Goal: Task Accomplishment & Management: Use online tool/utility

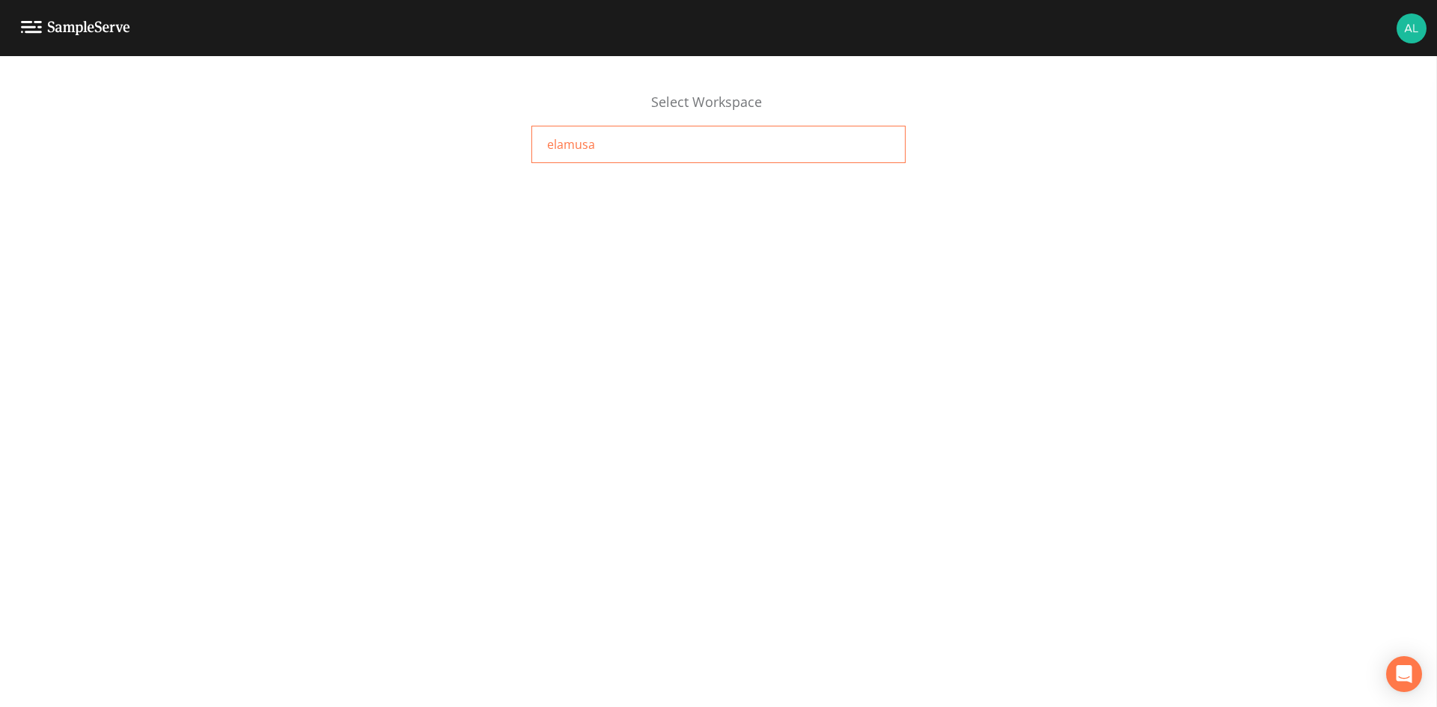
click at [709, 128] on div "elamusa" at bounding box center [719, 144] width 374 height 37
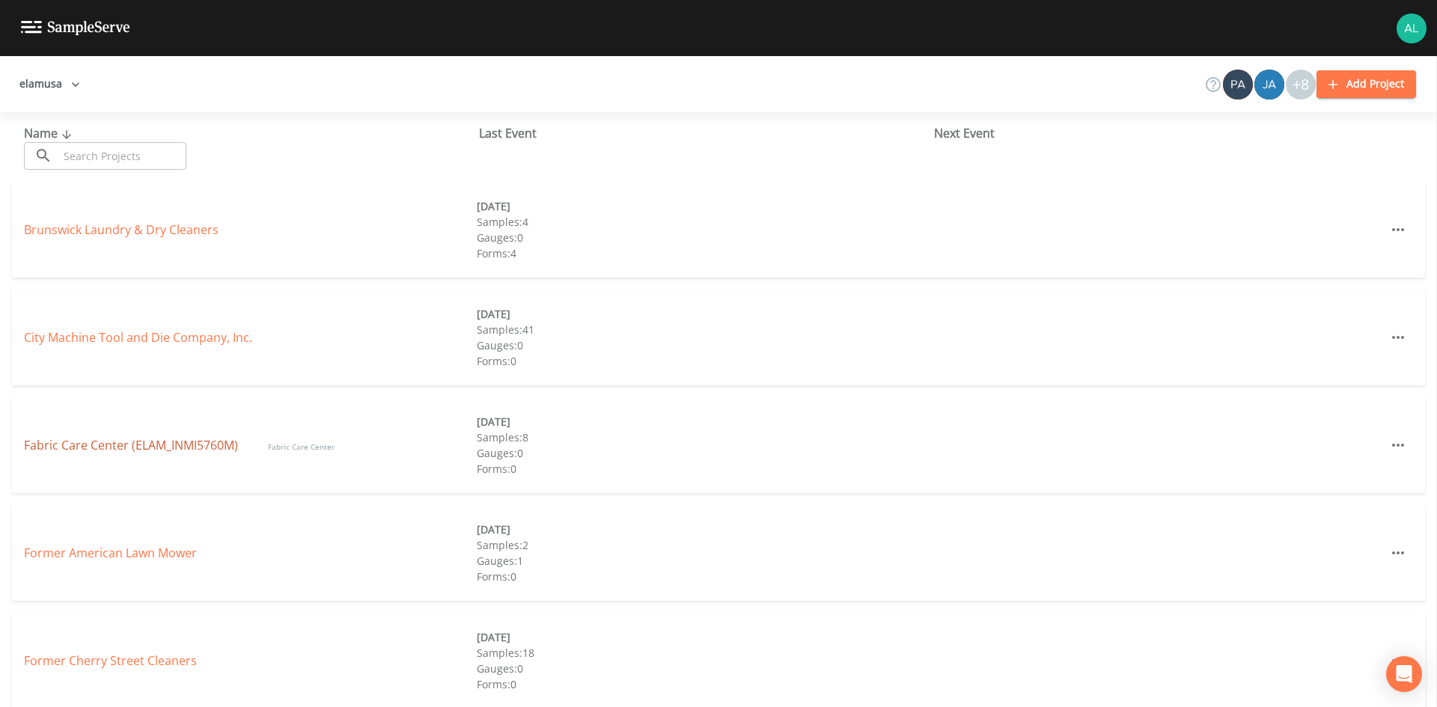
click at [195, 445] on link "Fabric Care Center (ELAM_INMI5760M)" at bounding box center [131, 445] width 214 height 16
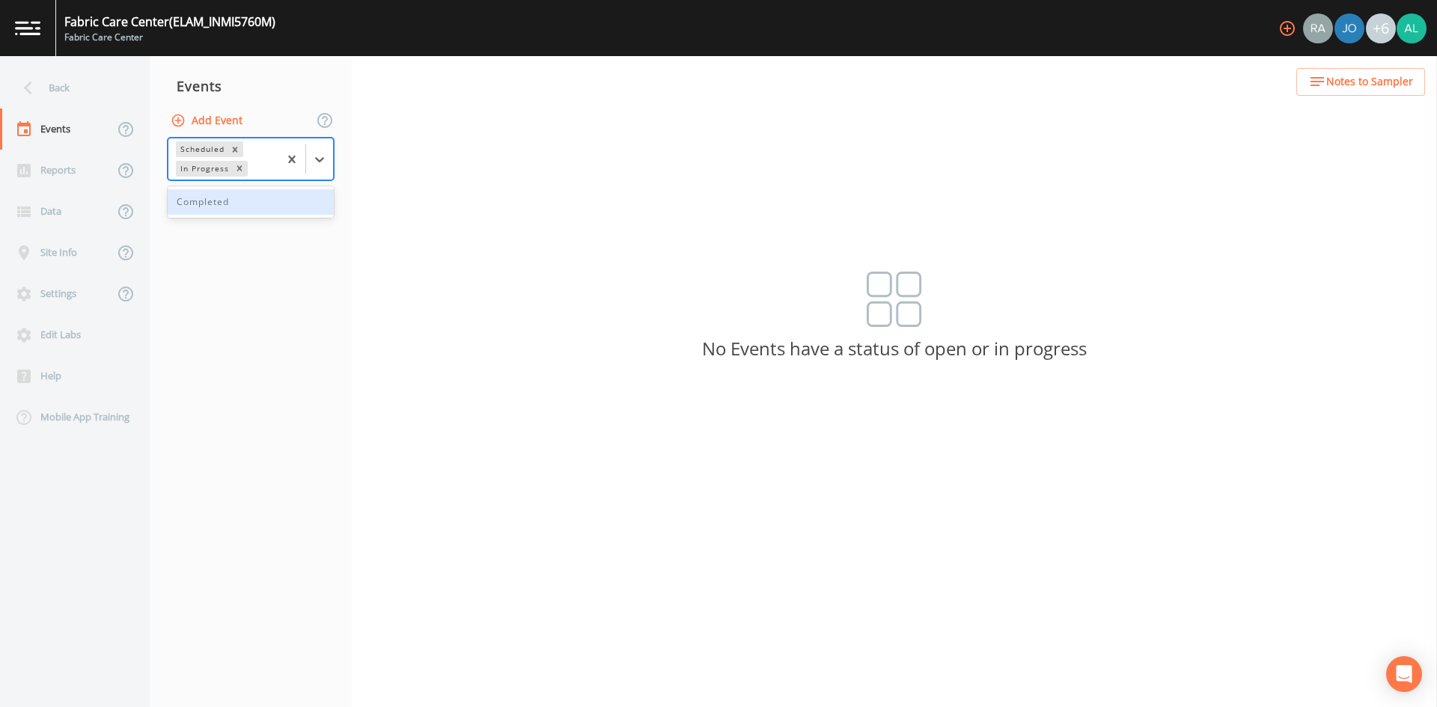
click at [320, 141] on div at bounding box center [305, 159] width 55 height 41
click at [319, 150] on div at bounding box center [319, 159] width 27 height 27
click at [265, 205] on div "Completed" at bounding box center [251, 201] width 166 height 25
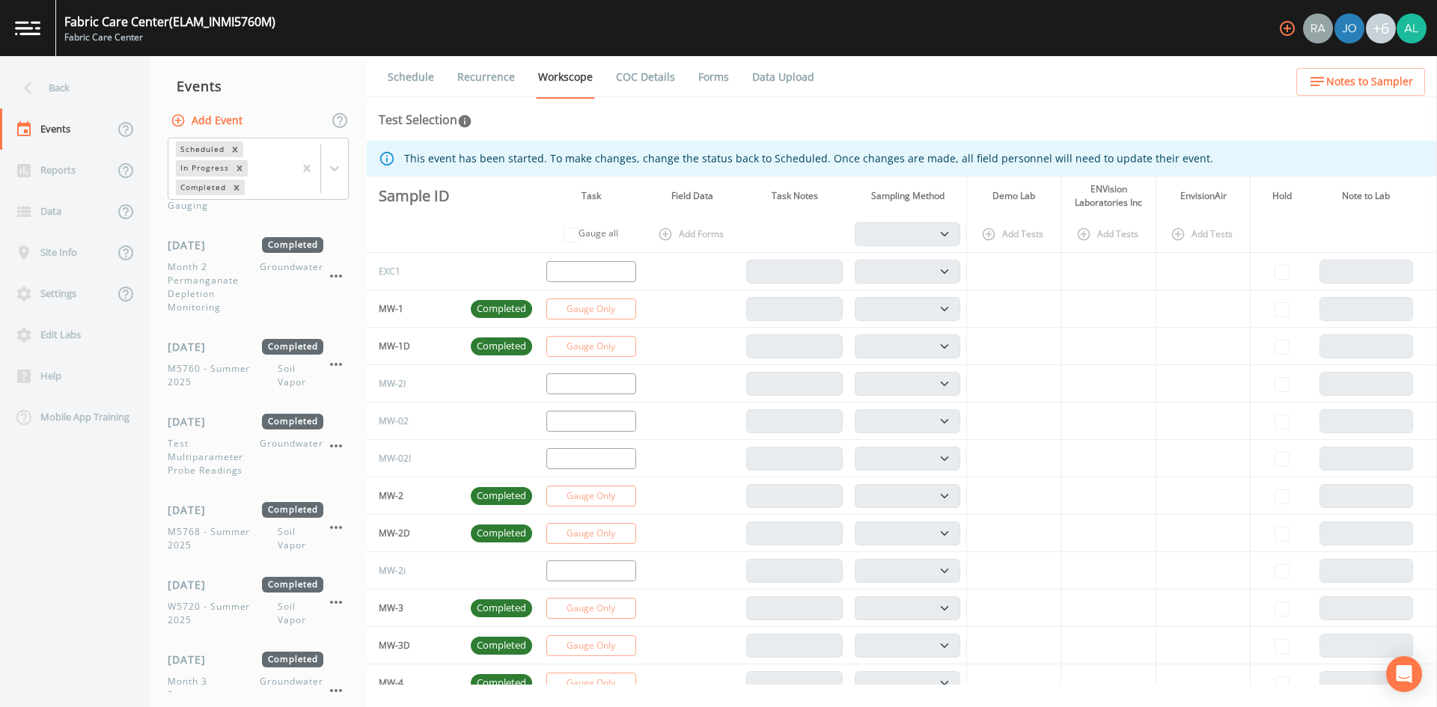
scroll to position [819, 0]
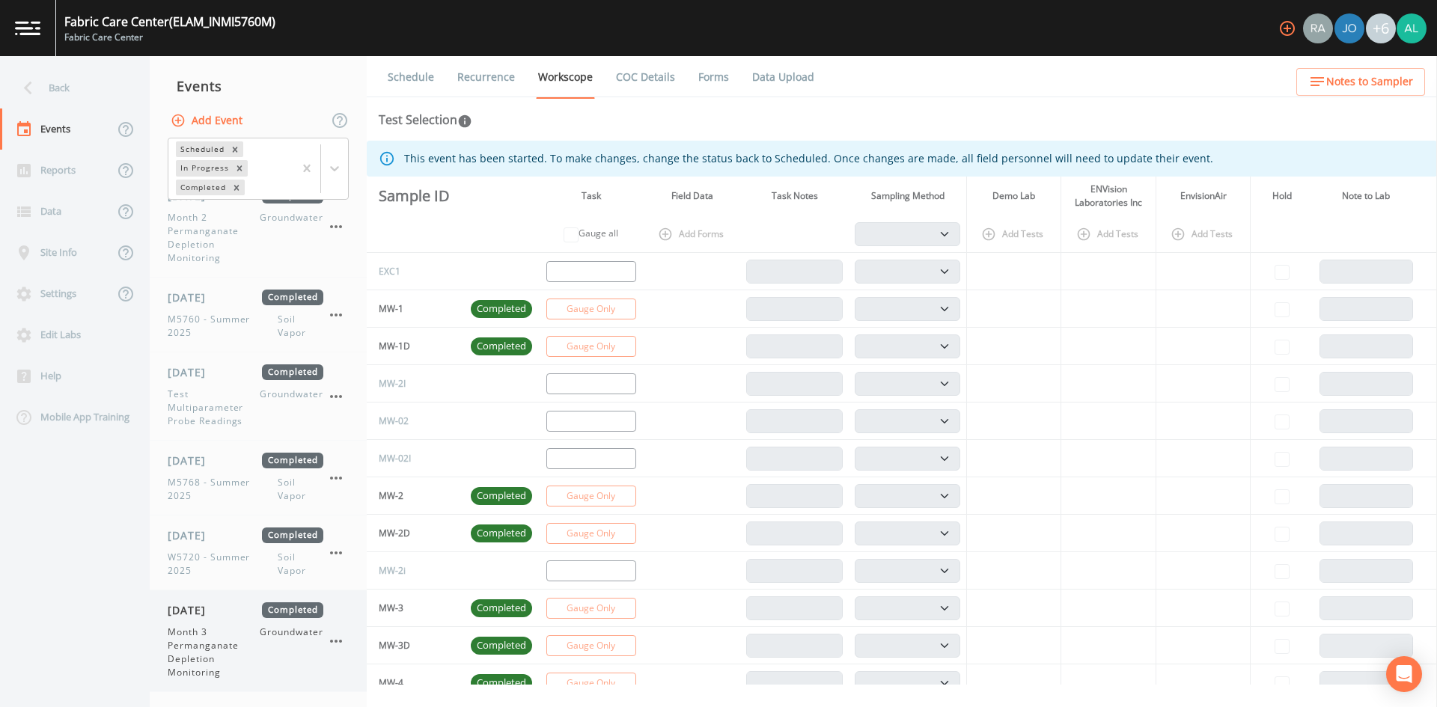
click at [222, 659] on span "Month 3 Permanganate Depletion Monitoring" at bounding box center [214, 653] width 92 height 54
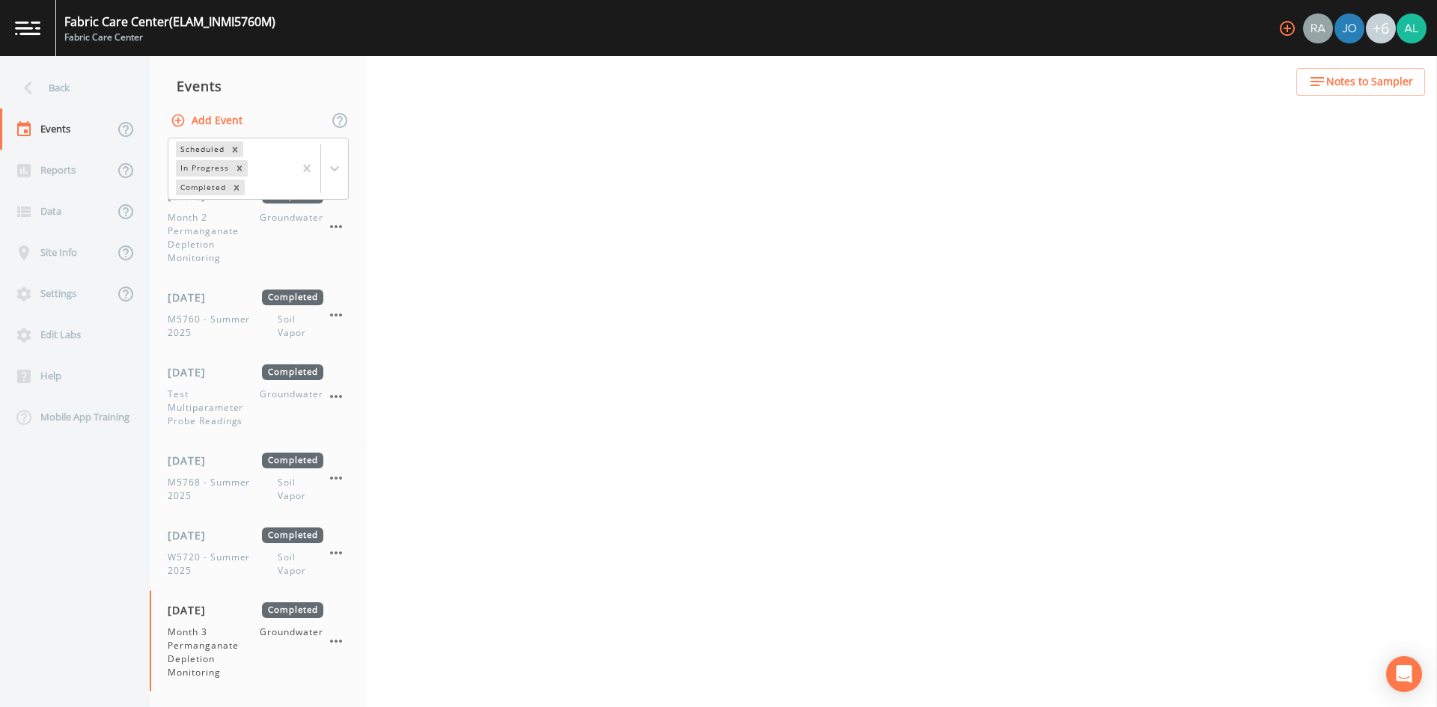
select select "4f082be6-97a7-4f70-a81f-c26a4e896ad7"
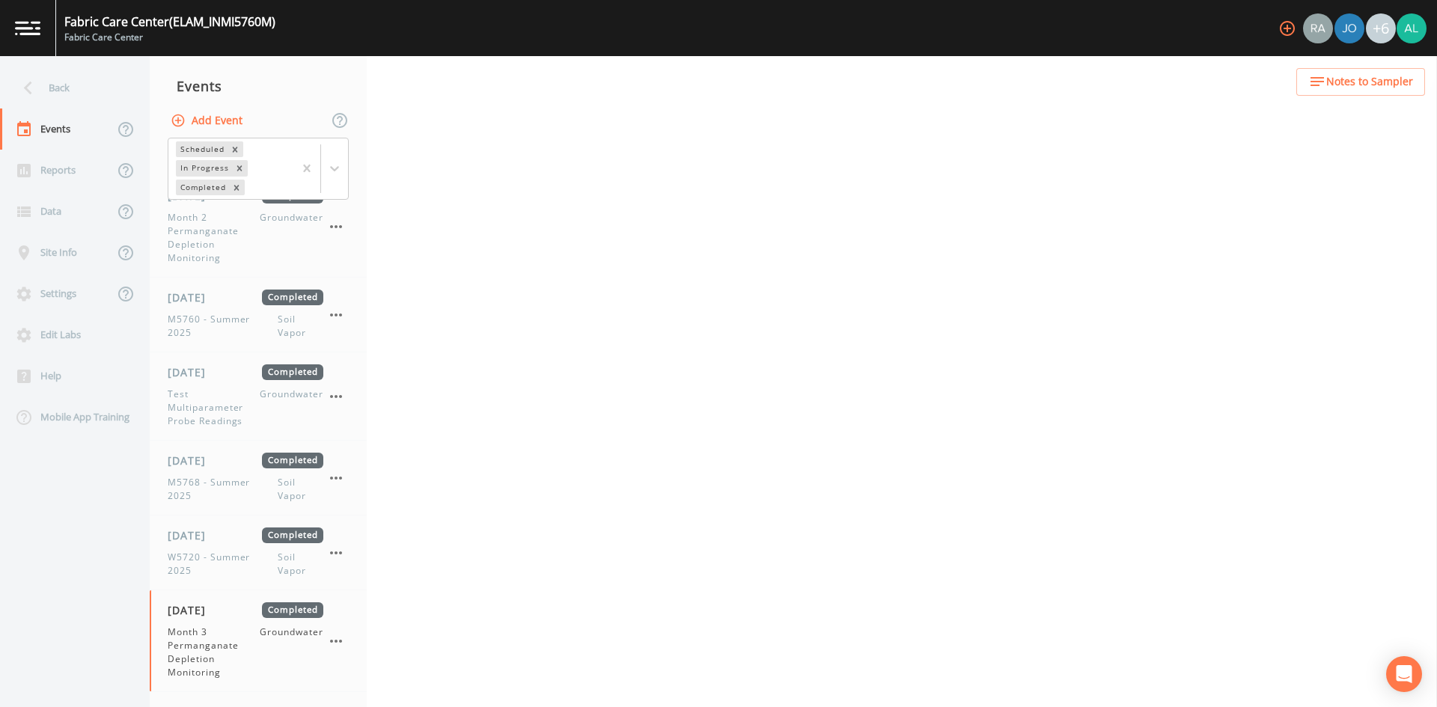
select select "4f082be6-97a7-4f70-a81f-c26a4e896ad7"
select select "0609984c-bae0-4cba-86ad-757e8d1be609"
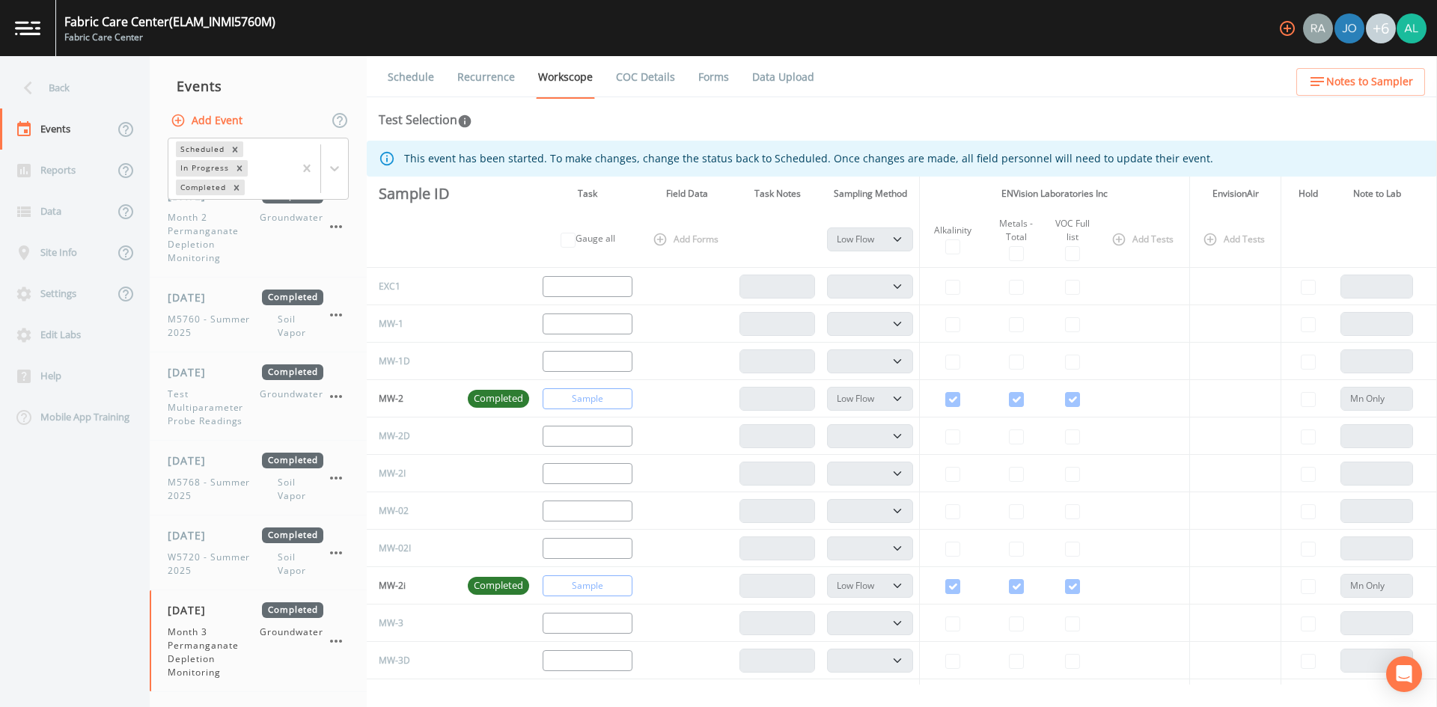
click at [731, 82] on link "Forms" at bounding box center [713, 77] width 35 height 42
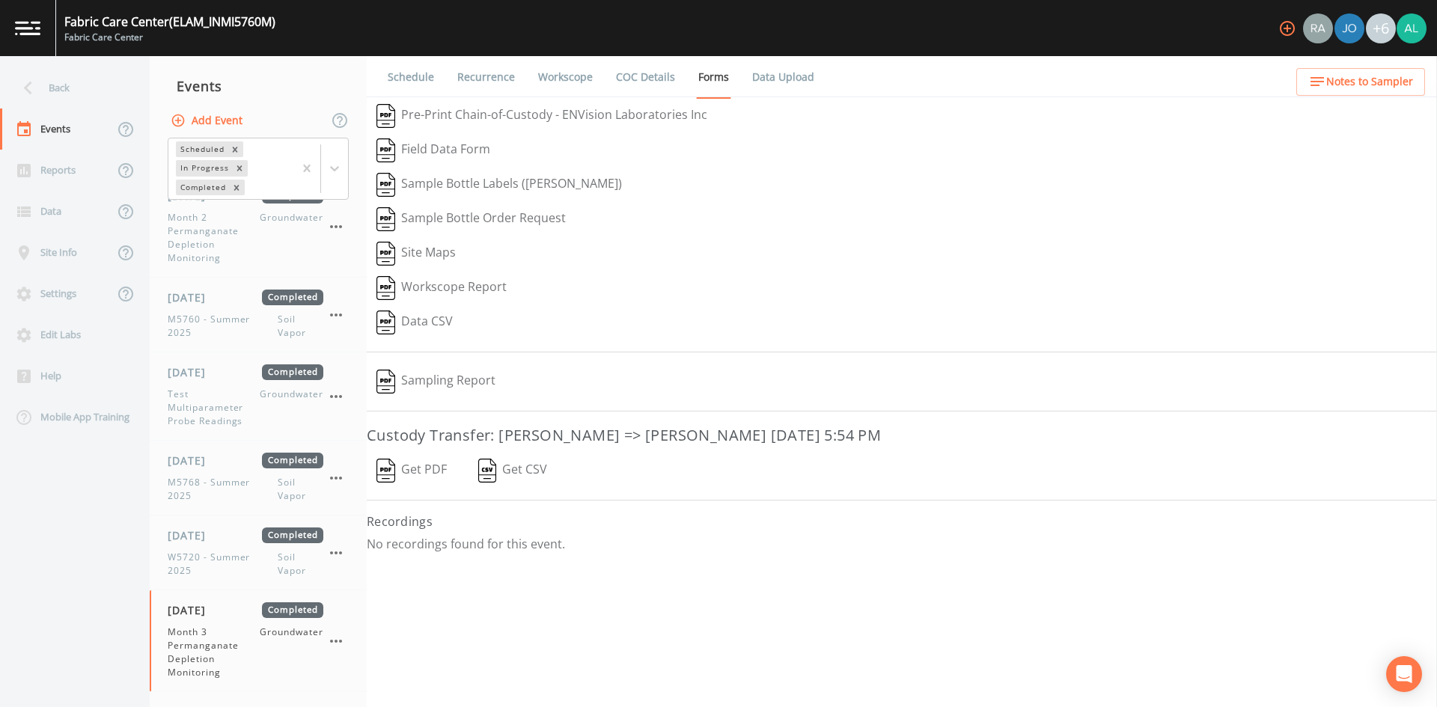
click at [424, 468] on button "Get PDF" at bounding box center [412, 471] width 90 height 34
click at [452, 374] on button "Sampling Report" at bounding box center [436, 382] width 139 height 34
click at [1416, 32] on img at bounding box center [1412, 28] width 30 height 30
click at [1326, 176] on span "Sign out" at bounding box center [1360, 169] width 112 height 18
